Goal: Entertainment & Leisure: Consume media (video, audio)

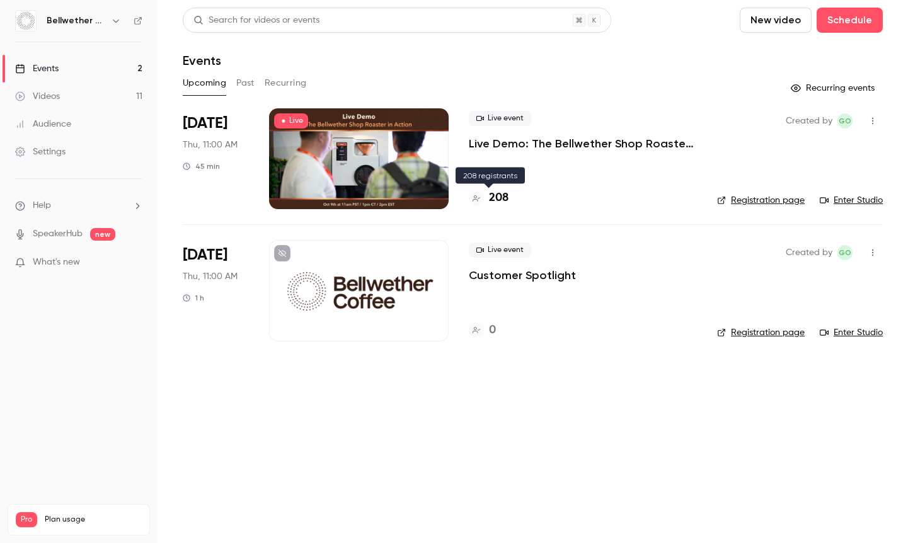
click at [502, 198] on h4 "208" at bounding box center [499, 198] width 20 height 17
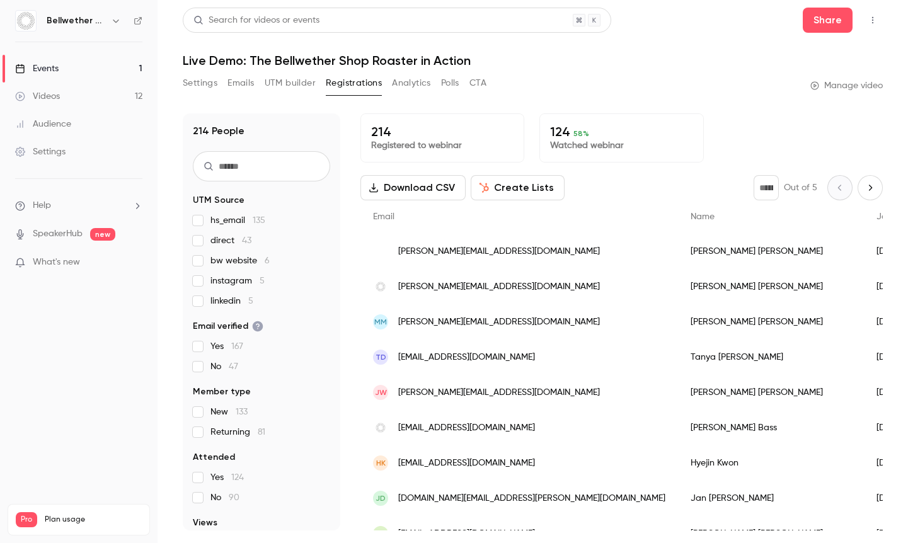
click at [520, 187] on button "Create Lists" at bounding box center [518, 187] width 94 height 25
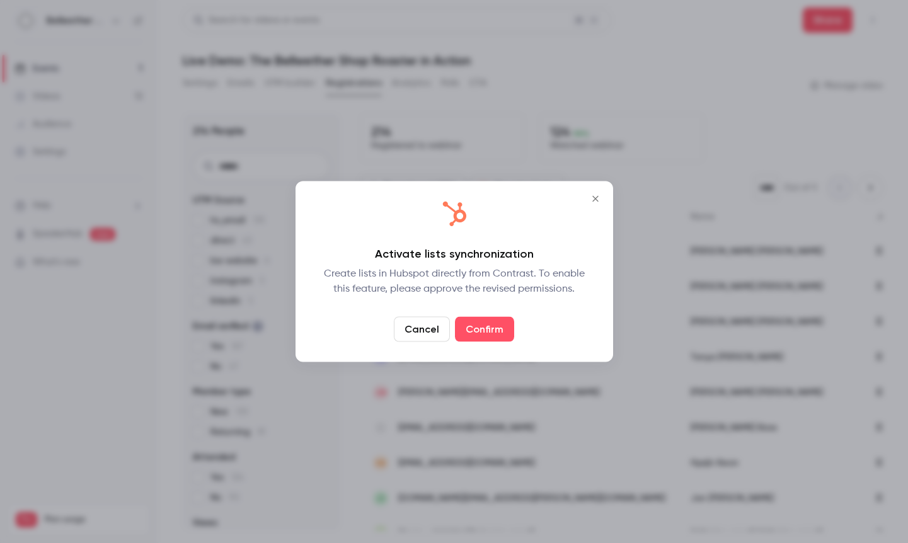
click at [594, 200] on icon "Close" at bounding box center [595, 199] width 15 height 10
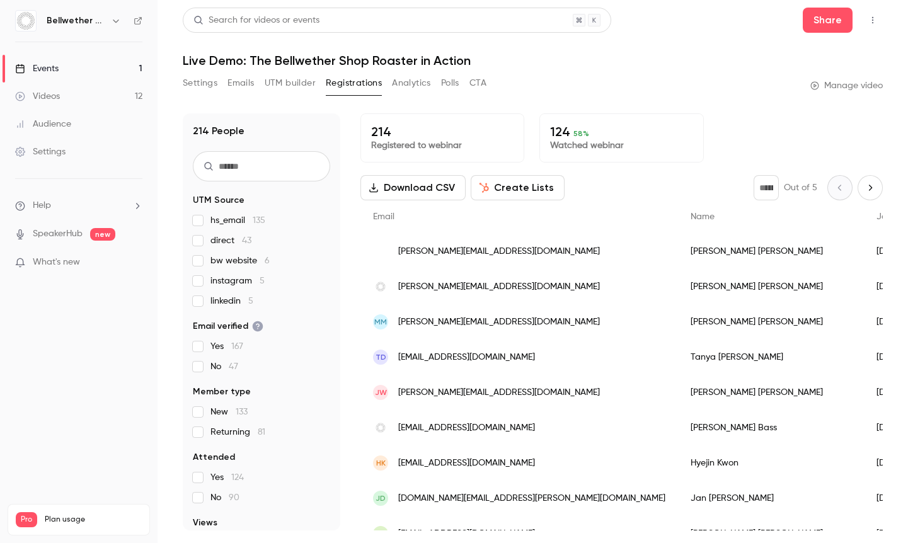
click at [439, 193] on button "Download CSV" at bounding box center [412, 187] width 105 height 25
click at [61, 66] on link "Events 1" at bounding box center [79, 69] width 158 height 28
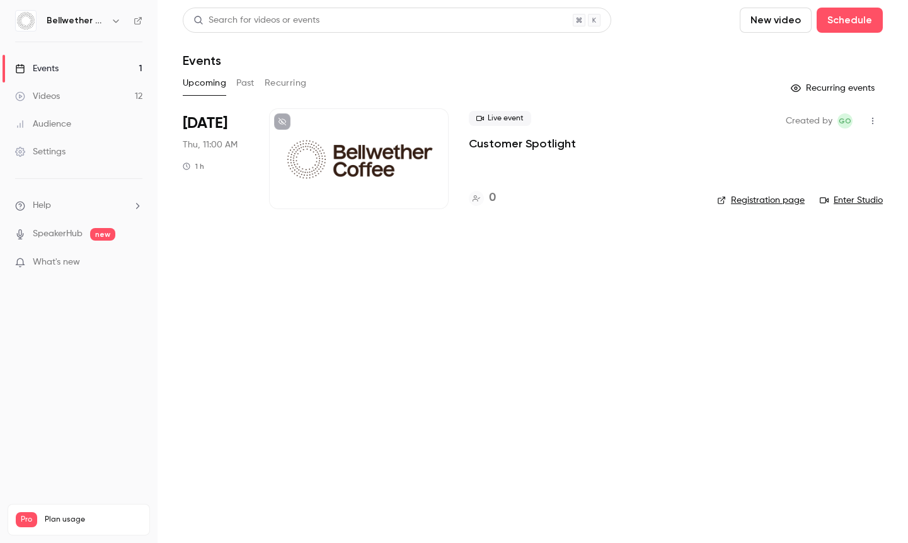
click at [241, 82] on button "Past" at bounding box center [245, 83] width 18 height 20
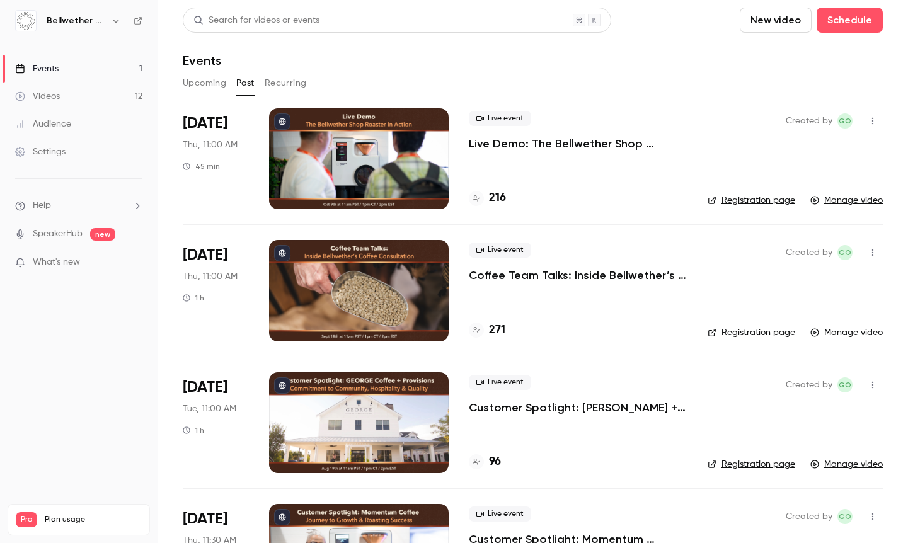
click at [571, 147] on p "Live Demo: The Bellwether Shop Roaster in Action" at bounding box center [578, 143] width 219 height 15
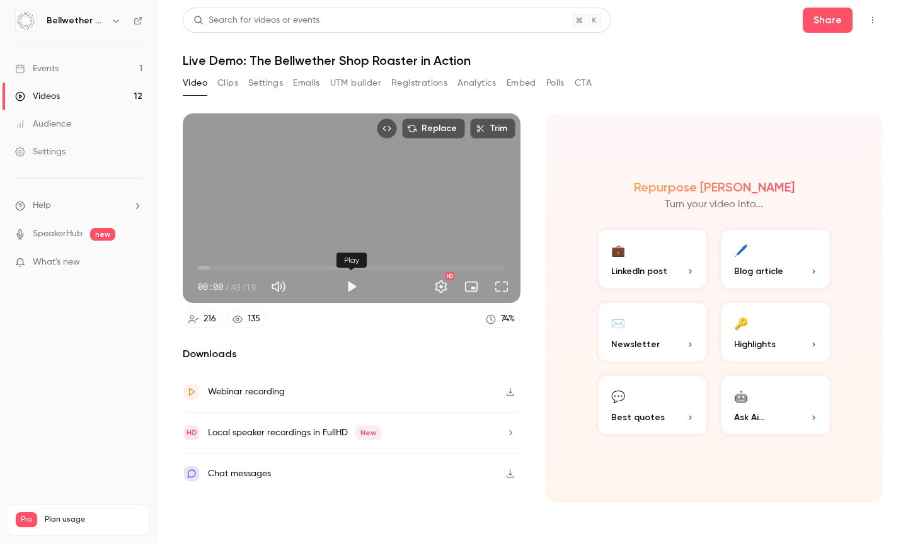
click at [353, 285] on button "Play" at bounding box center [351, 286] width 25 height 25
click at [502, 290] on button "Full screen" at bounding box center [501, 286] width 25 height 25
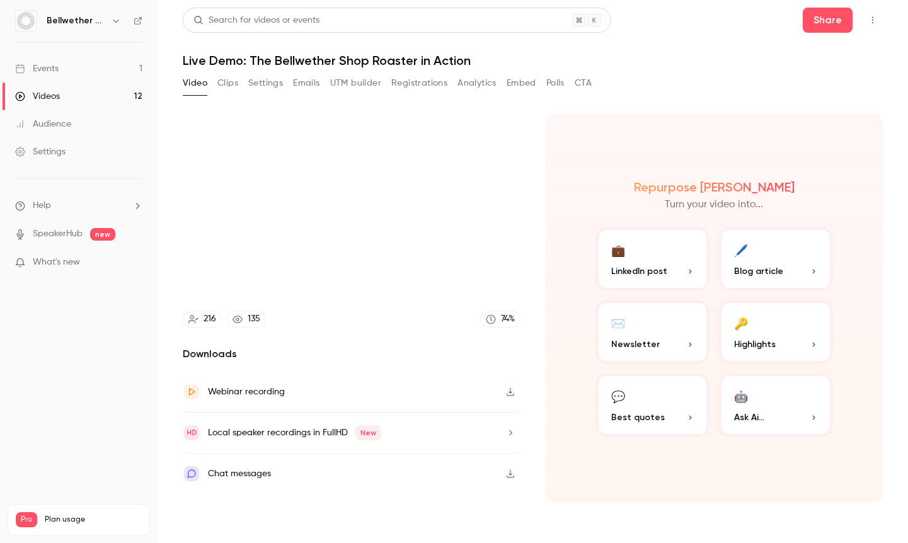
type input "**"
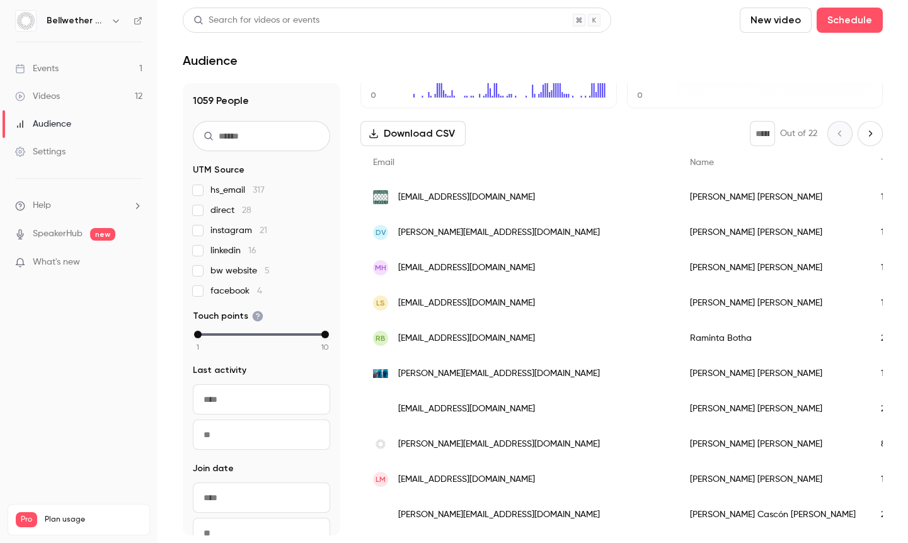
scroll to position [174, 0]
